Goal: Task Accomplishment & Management: Manage account settings

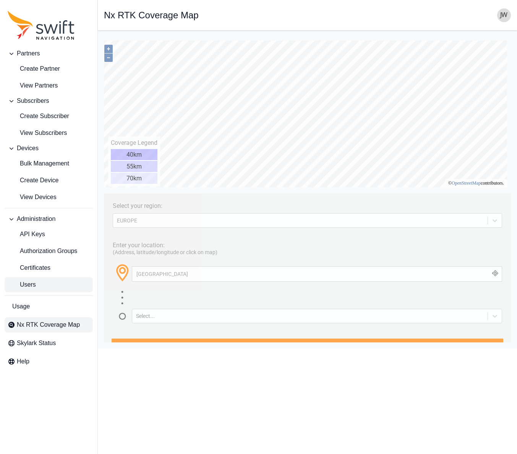
click at [32, 282] on span "Users" at bounding box center [22, 284] width 28 height 9
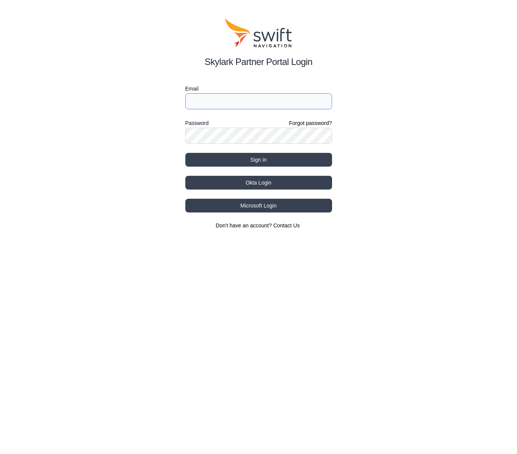
type input "jwhite@swift-nav.com"
click at [238, 182] on button "Okta Login" at bounding box center [258, 183] width 147 height 14
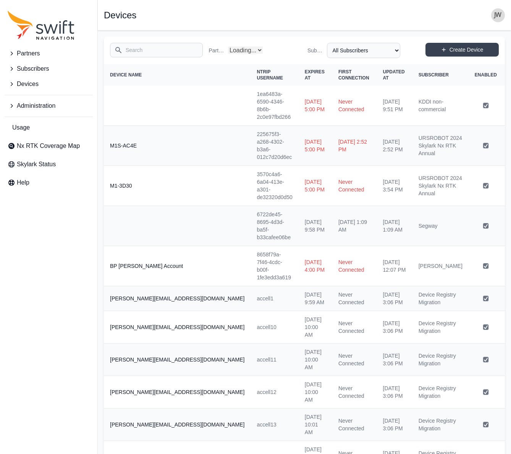
select select "Partner Name"
select select "be6ce21b-0fa9-46ff-902a-2f68734d4e5b"
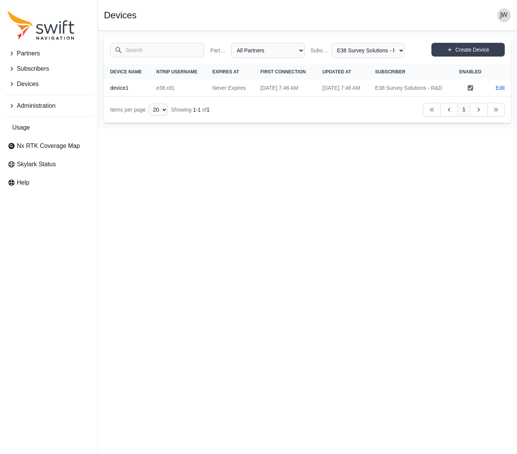
click at [30, 66] on span "Subscribers" at bounding box center [33, 68] width 32 height 9
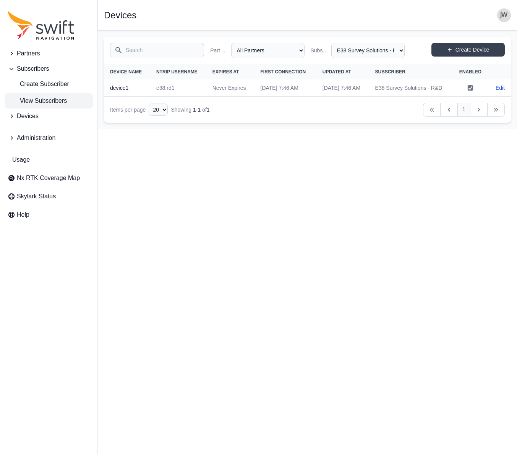
click at [35, 99] on span "View Subscribers" at bounding box center [37, 100] width 59 height 9
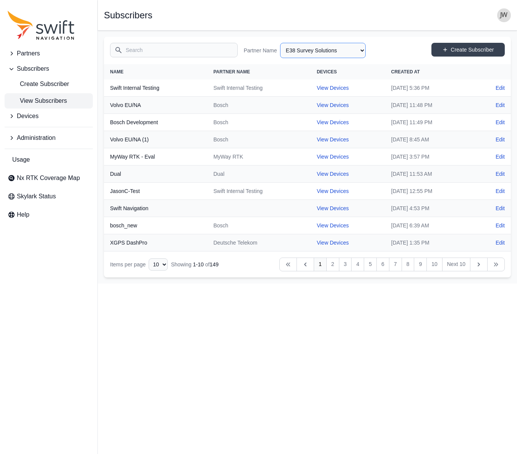
select select "efef40e6-f266-4d6f-8d41-464a15503ce6"
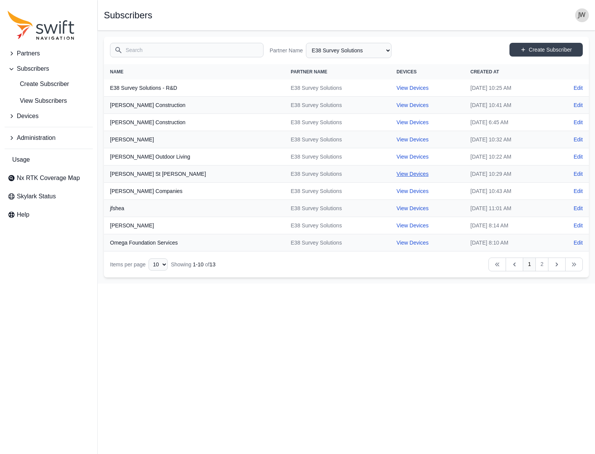
click at [397, 173] on link "View Devices" at bounding box center [413, 174] width 32 height 6
select select "94fd5888-d9bd-4dc1-94dc-e11df3acdba1"
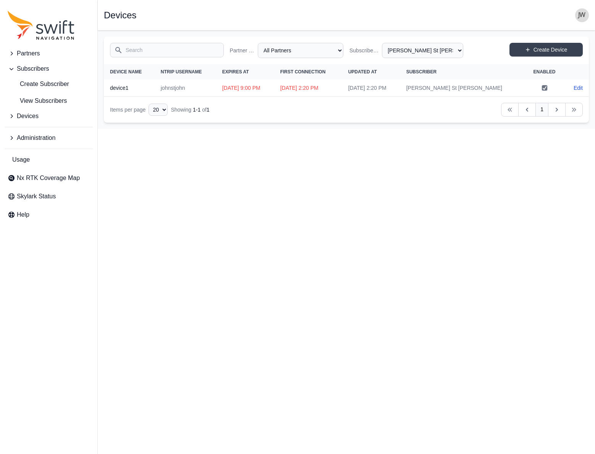
select select "efef40e6-f266-4d6f-8d41-464a15503ce6"
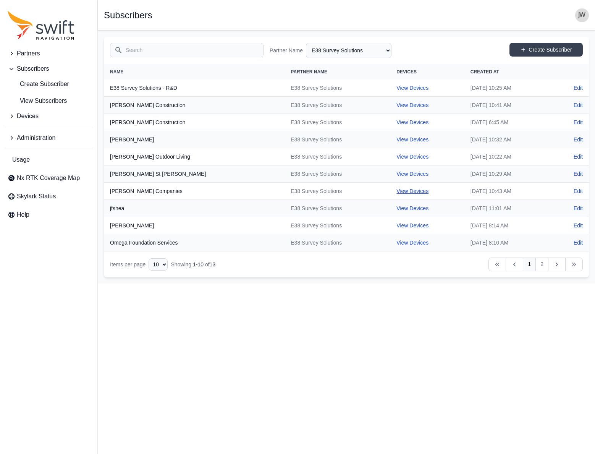
click at [397, 191] on link "View Devices" at bounding box center [413, 191] width 32 height 6
select select "3df561aa-a163-483b-b82b-83352e2235d4"
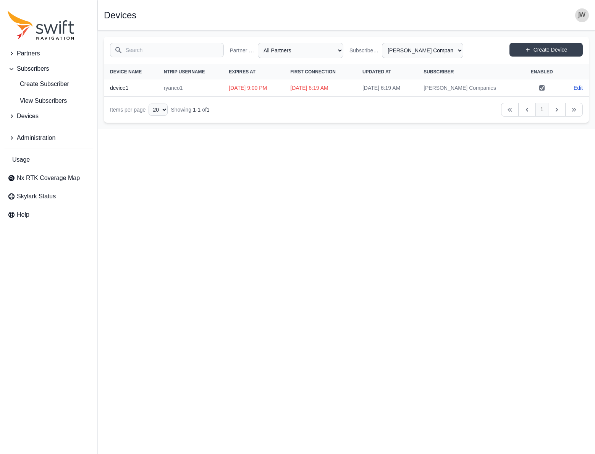
select select "efef40e6-f266-4d6f-8d41-464a15503ce6"
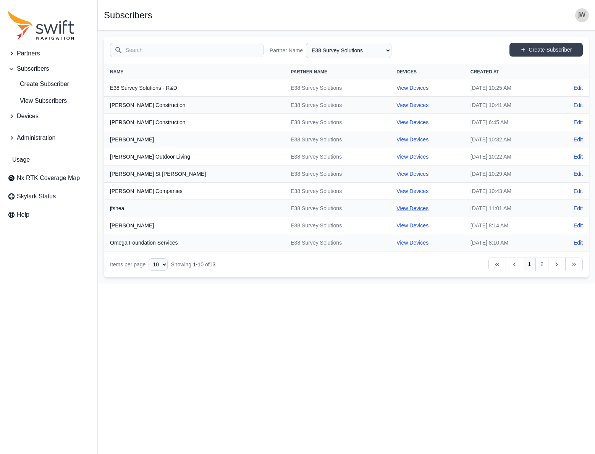
click at [397, 206] on link "View Devices" at bounding box center [413, 208] width 32 height 6
select select "720ce3b4-fe15-4b9f-9d7d-ef8bfb5592c0"
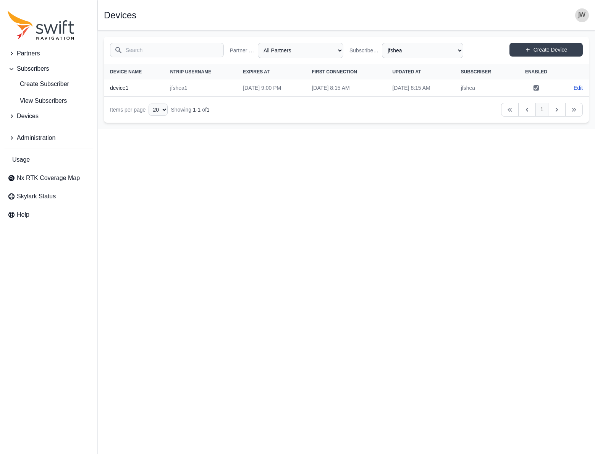
select select "efef40e6-f266-4d6f-8d41-464a15503ce6"
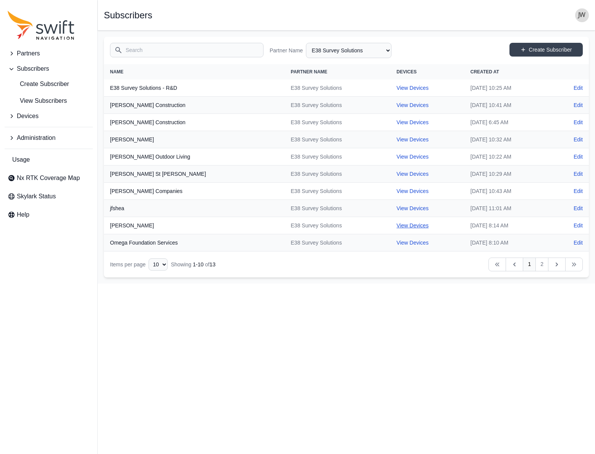
click at [397, 226] on link "View Devices" at bounding box center [413, 225] width 32 height 6
select select "f51310ac-74f7-4a60-9c65-a4aa65e330c5"
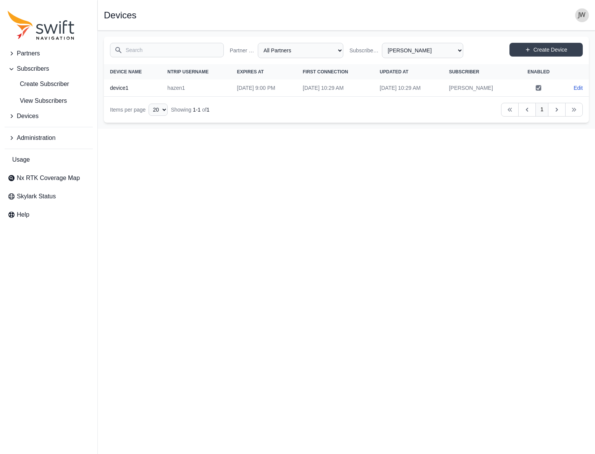
select select "efef40e6-f266-4d6f-8d41-464a15503ce6"
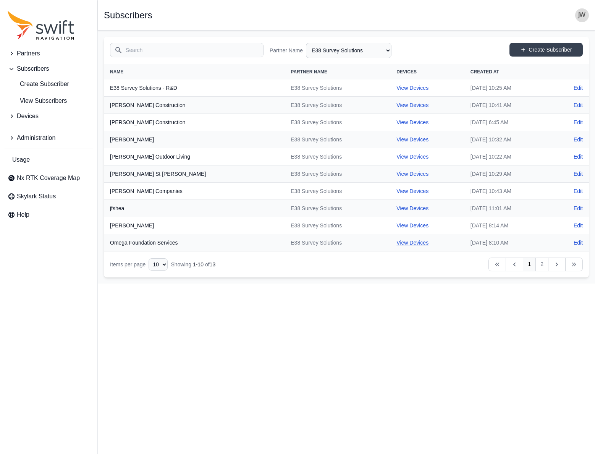
click at [397, 242] on link "View Devices" at bounding box center [413, 243] width 32 height 6
select select "126800ec-0e50-49c4-8693-139d21a76095"
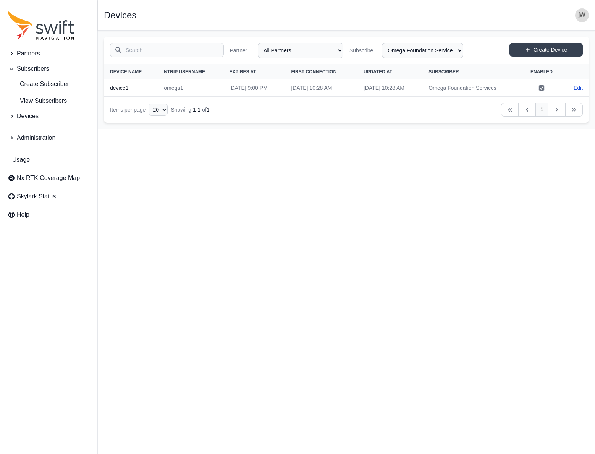
select select "efef40e6-f266-4d6f-8d41-464a15503ce6"
